Goal: Task Accomplishment & Management: Complete application form

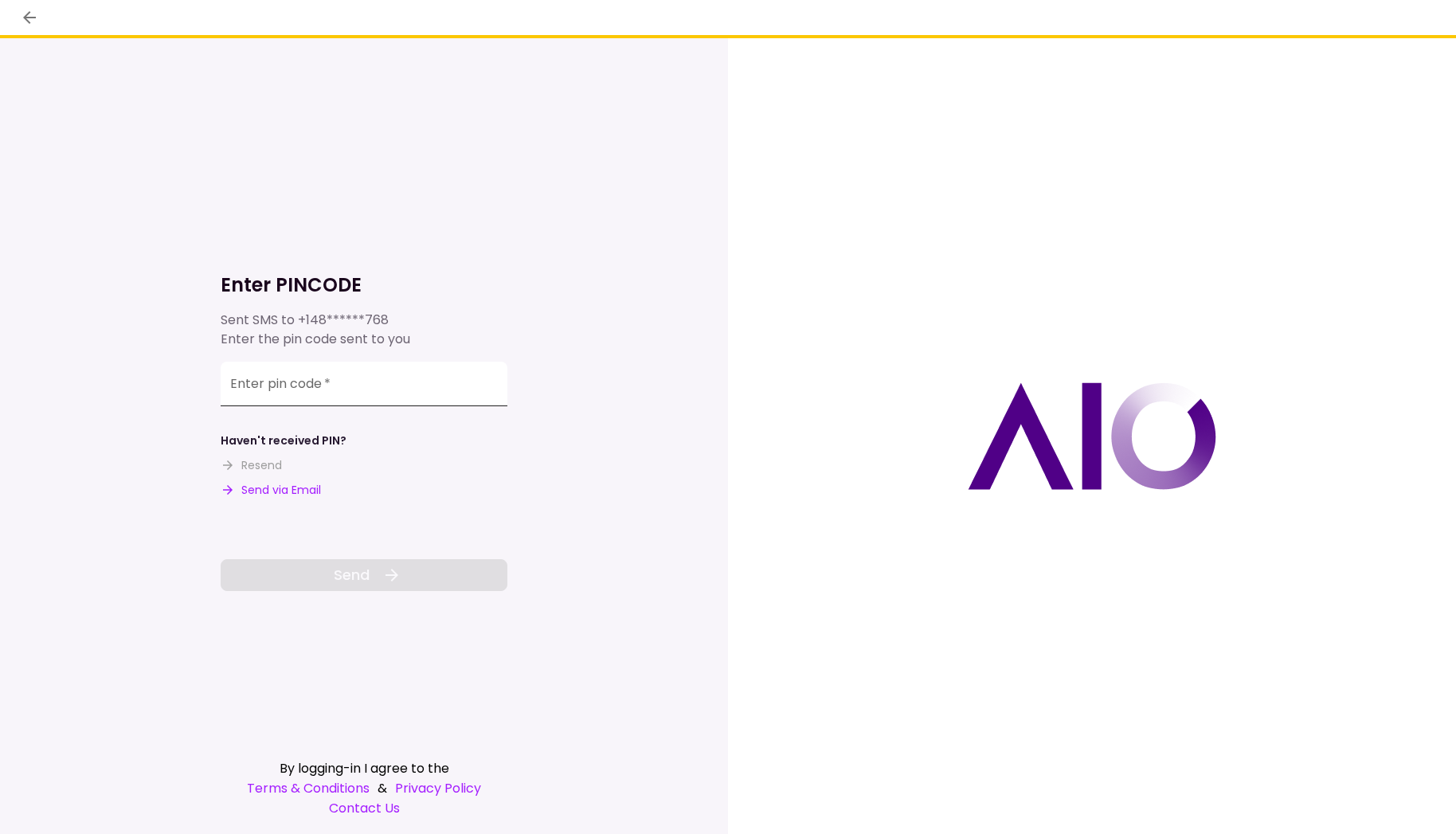
click at [366, 383] on input "Enter pin code   *" at bounding box center [364, 383] width 287 height 44
type input "******"
click at [396, 564] on button "Send" at bounding box center [364, 575] width 287 height 32
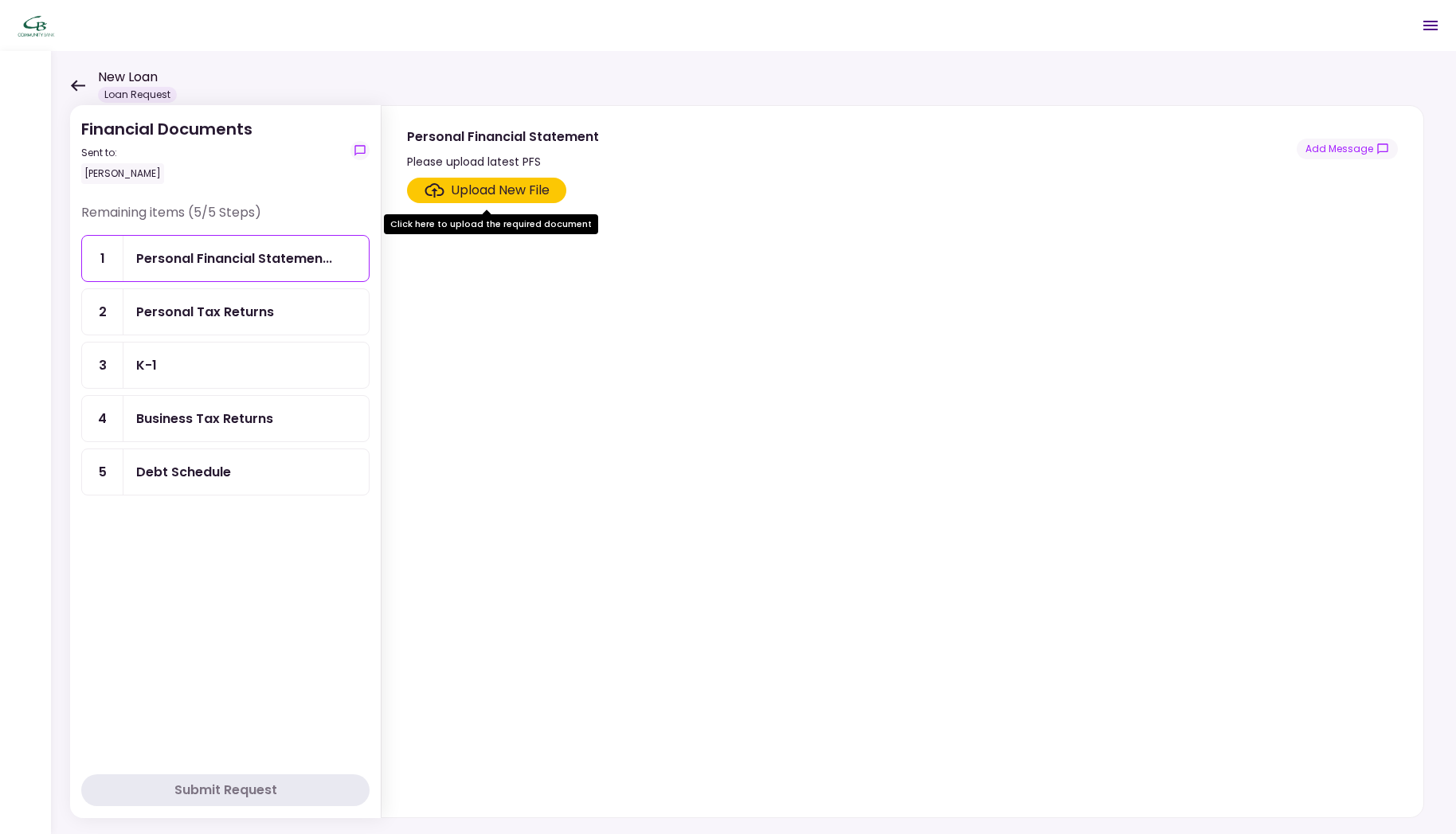
click at [530, 187] on div "Upload New File" at bounding box center [500, 191] width 99 height 19
click at [0, 0] on input "Upload New File" at bounding box center [0, 0] width 0 height 0
click at [503, 188] on div "Upload New File" at bounding box center [500, 191] width 99 height 19
click at [0, 0] on input "Upload New File" at bounding box center [0, 0] width 0 height 0
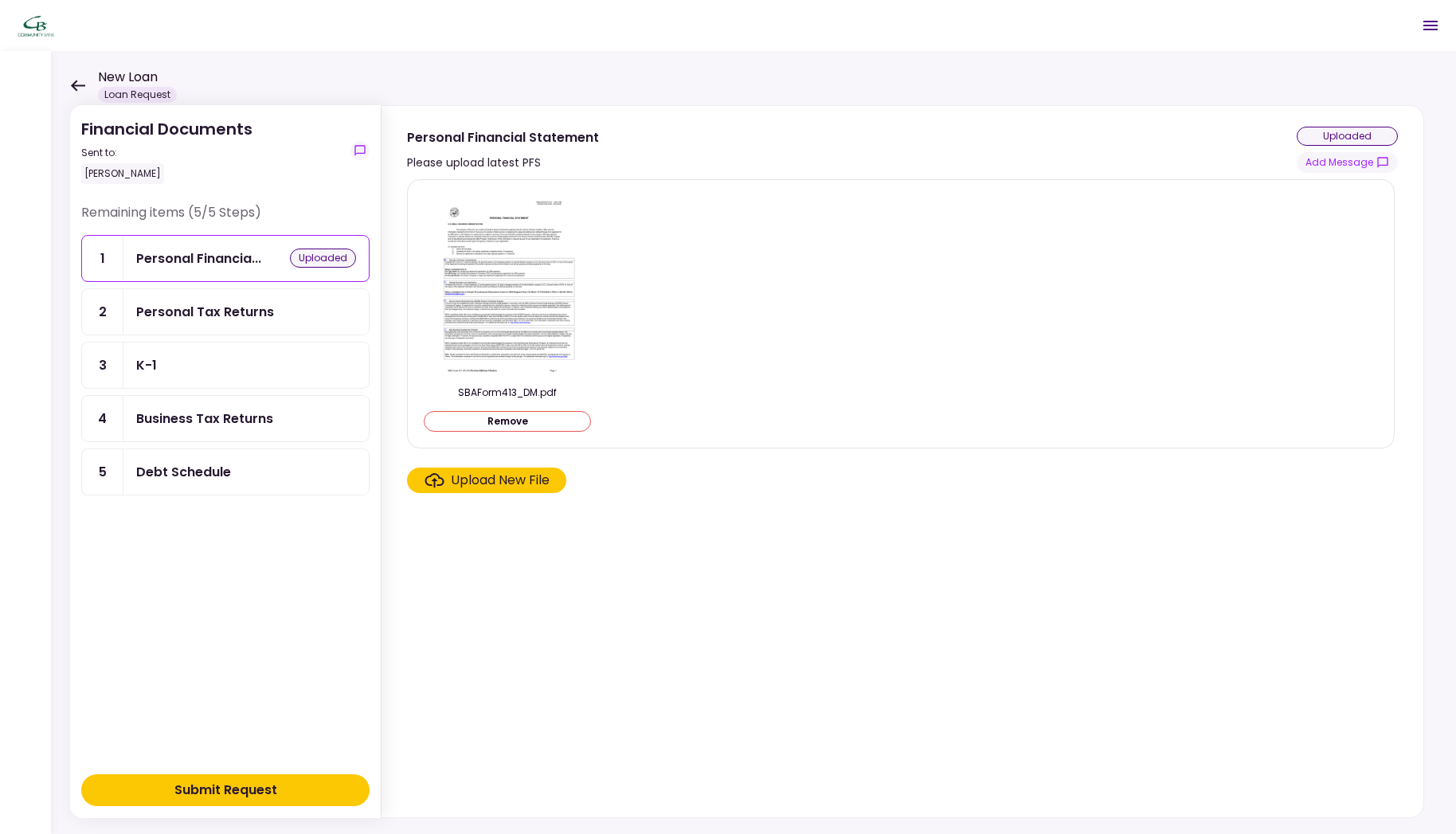
click at [535, 486] on div "Upload New File" at bounding box center [500, 480] width 99 height 19
click at [0, 0] on input "Upload New File" at bounding box center [0, 0] width 0 height 0
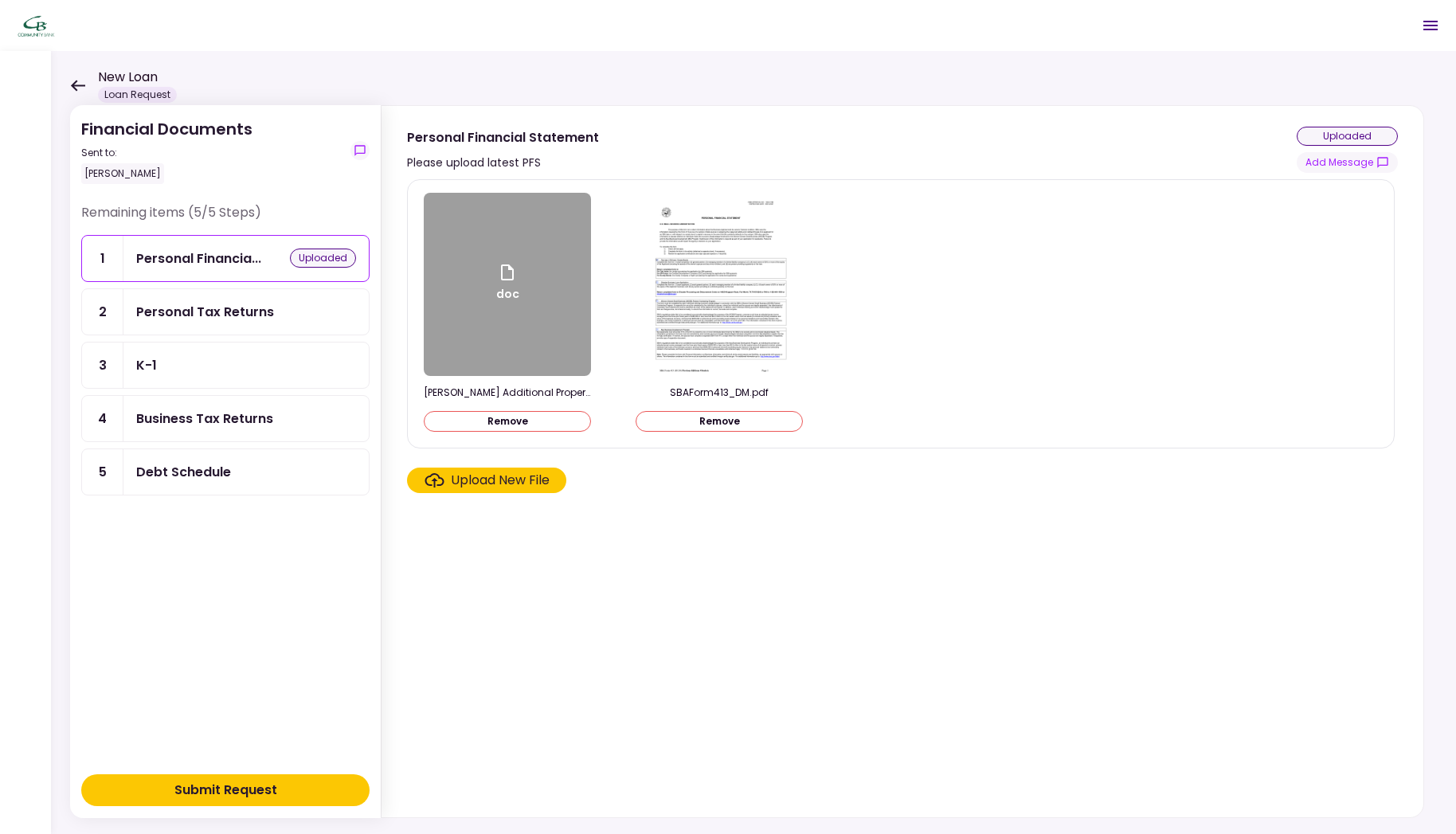
click at [281, 784] on button "Submit Request" at bounding box center [225, 790] width 288 height 32
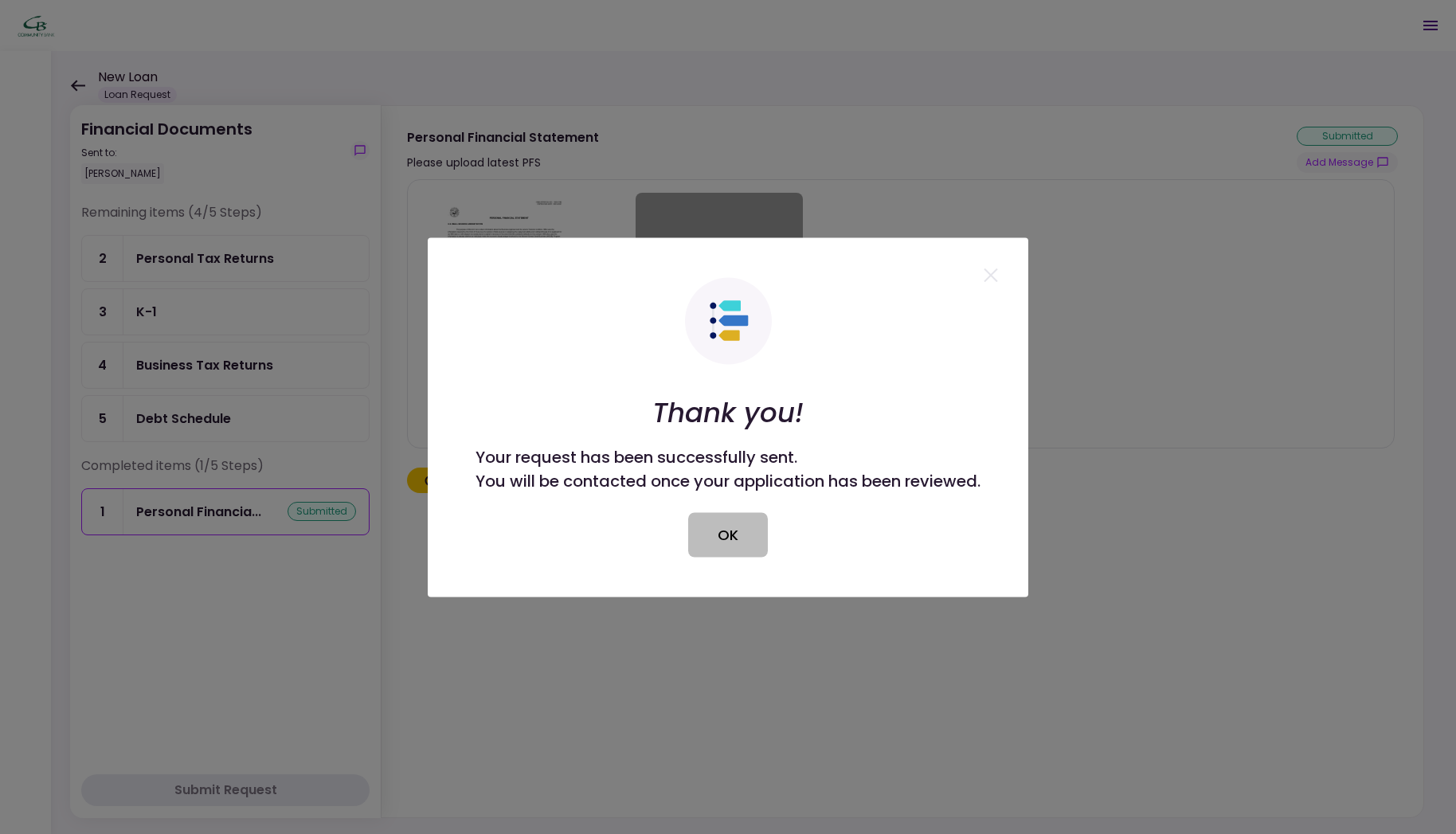
click at [714, 537] on button "OK" at bounding box center [728, 533] width 80 height 44
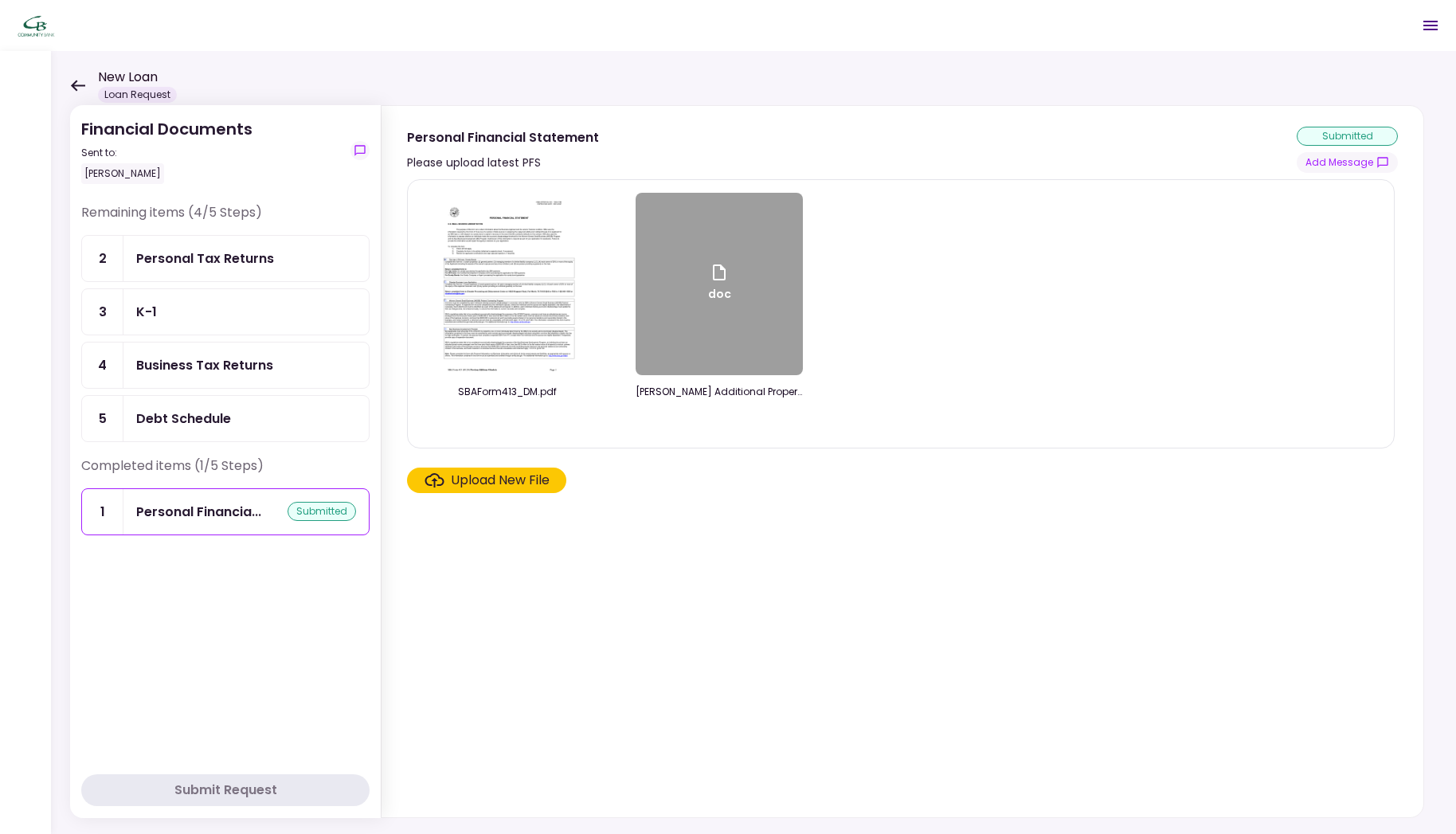
click at [78, 83] on icon at bounding box center [78, 85] width 15 height 12
